Goal: Task Accomplishment & Management: Manage account settings

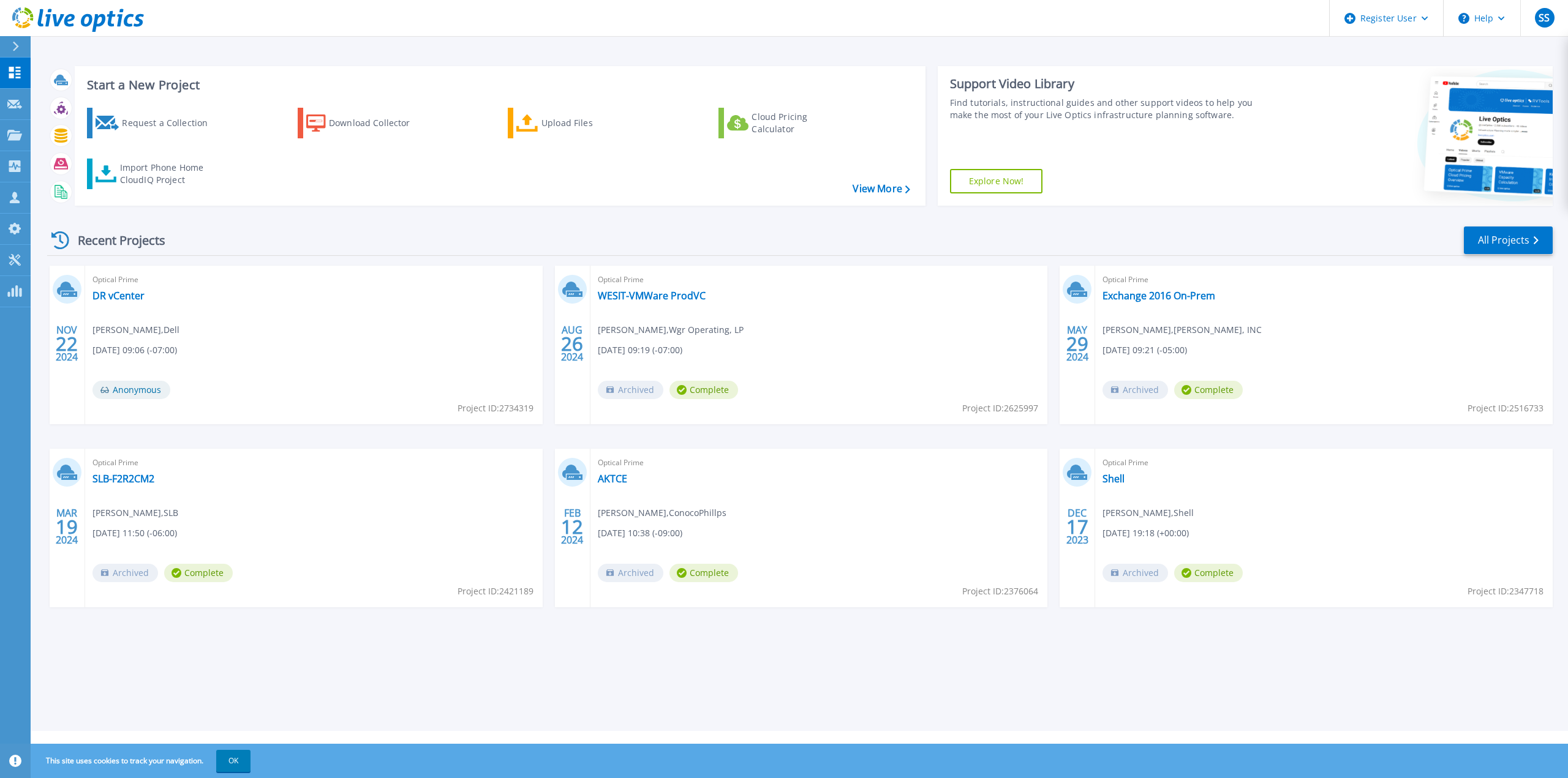
click at [16, 47] on icon at bounding box center [16, 46] width 7 height 10
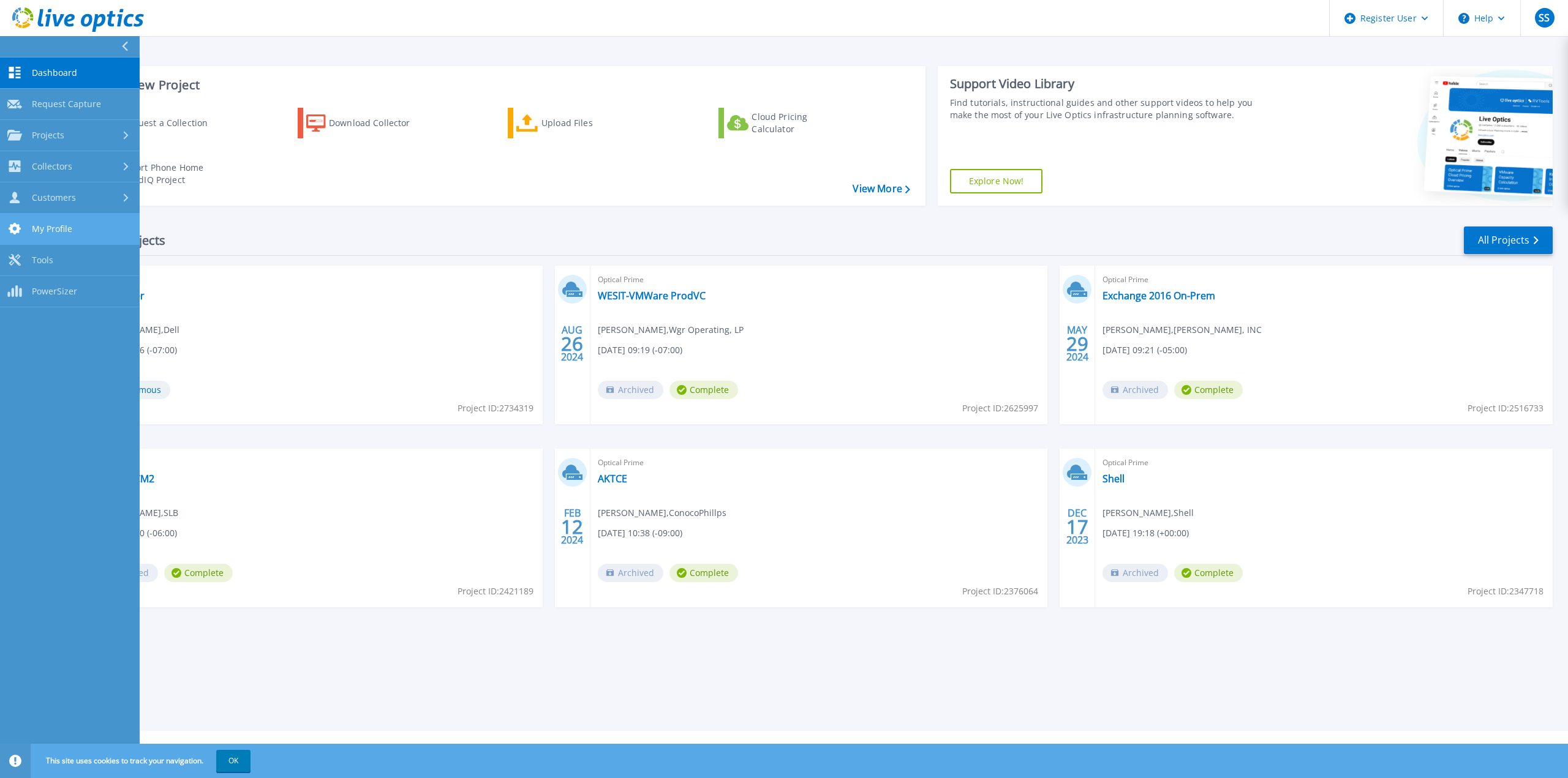
click at [39, 224] on span "My Profile" at bounding box center [51, 229] width 40 height 11
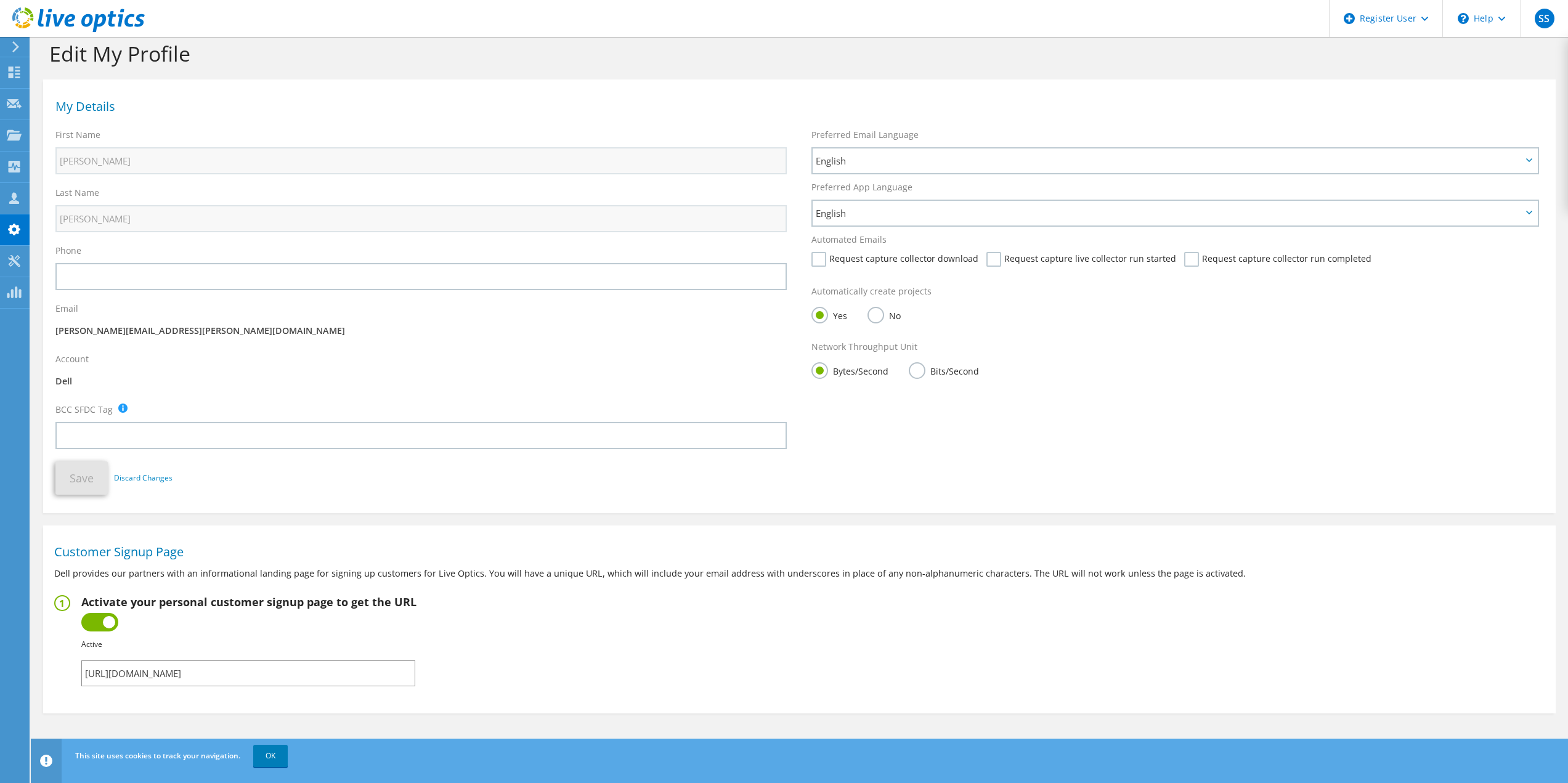
scroll to position [21, 0]
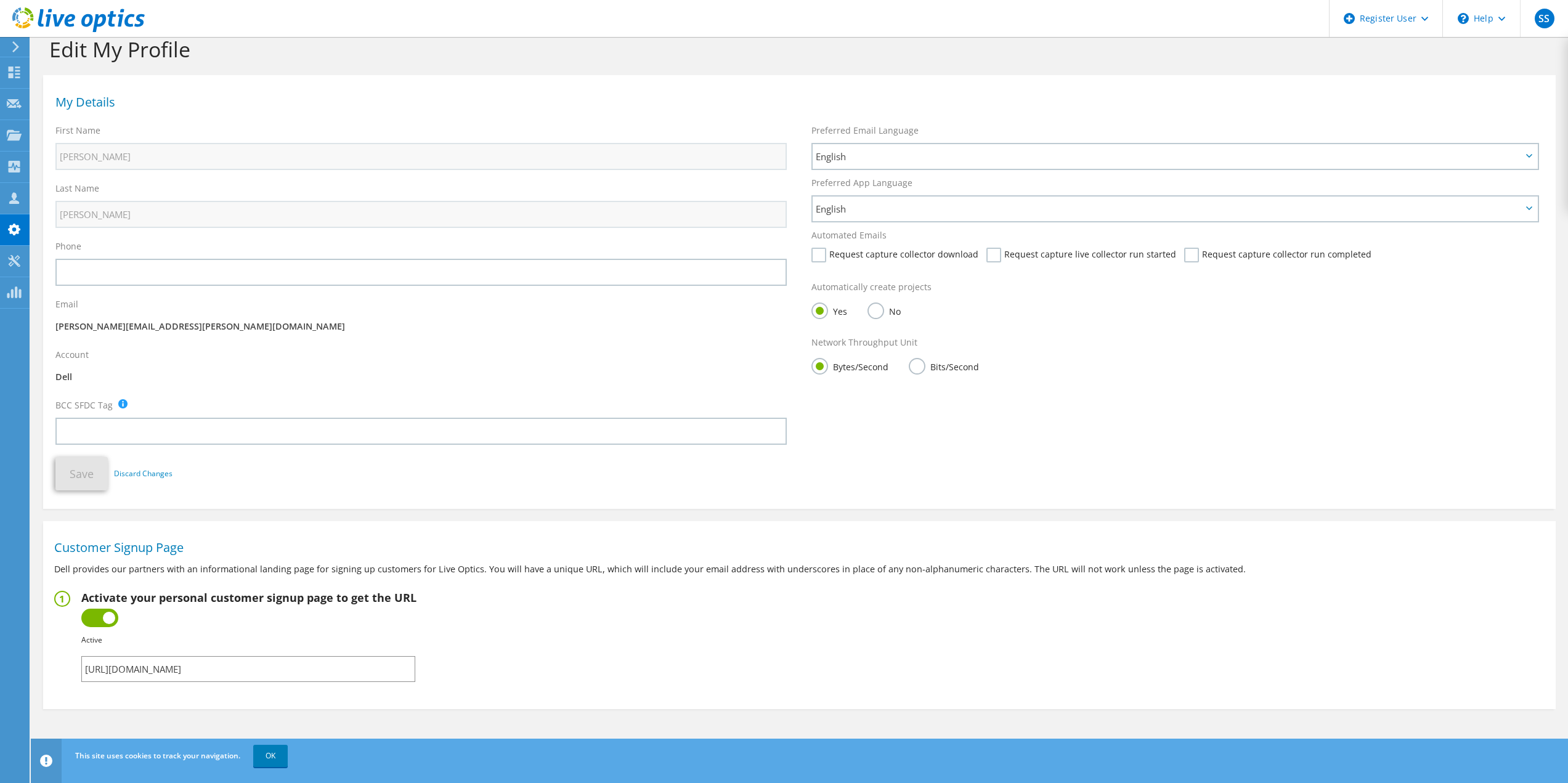
drag, startPoint x: 357, startPoint y: 669, endPoint x: 58, endPoint y: 668, distance: 299.0
click at [58, 668] on fieldset "Activate your personal customer signup page to get the URL Inactive Active Fail…" at bounding box center [800, 637] width 1491 height 91
